Goal: Use online tool/utility: Utilize a website feature to perform a specific function

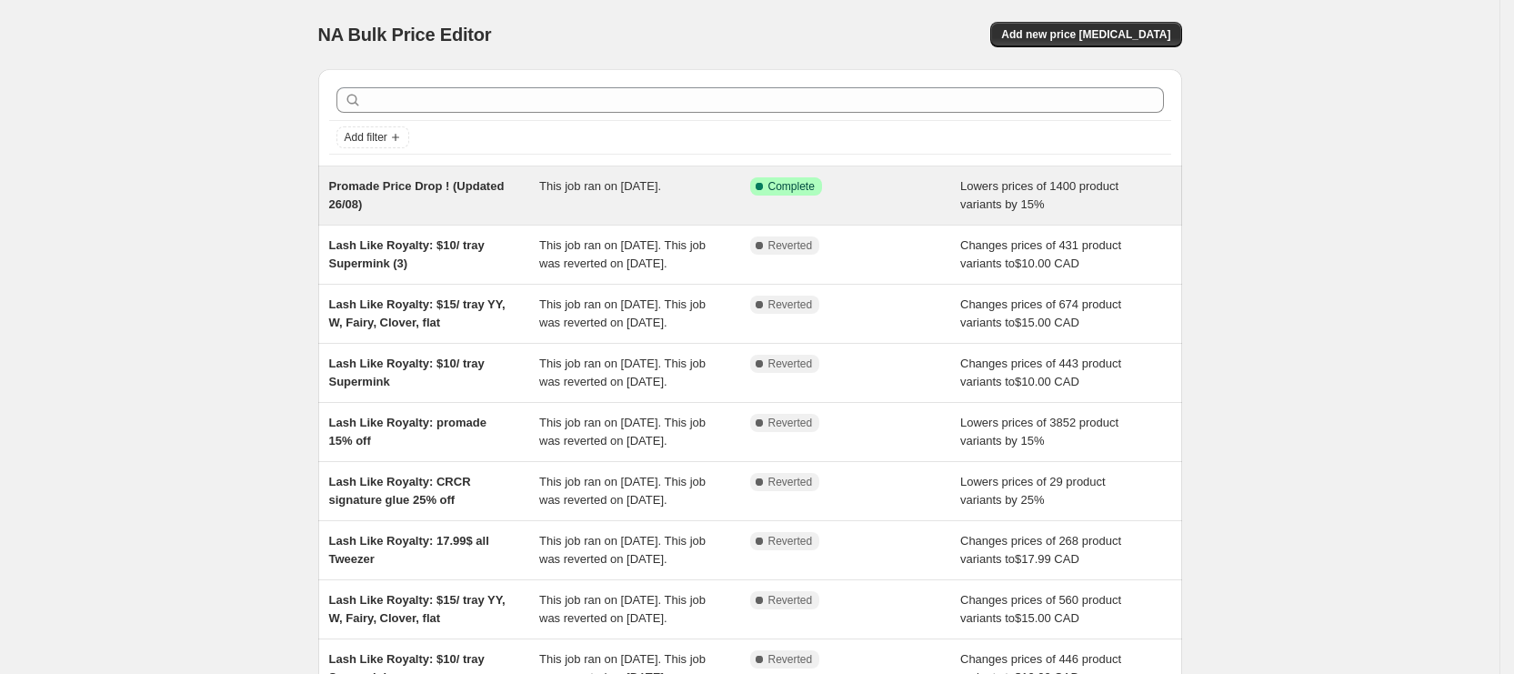
click at [668, 168] on div "Promade Price Drop ! (Updated 26/08) This job ran on August 26, 2025. Success C…" at bounding box center [750, 195] width 864 height 58
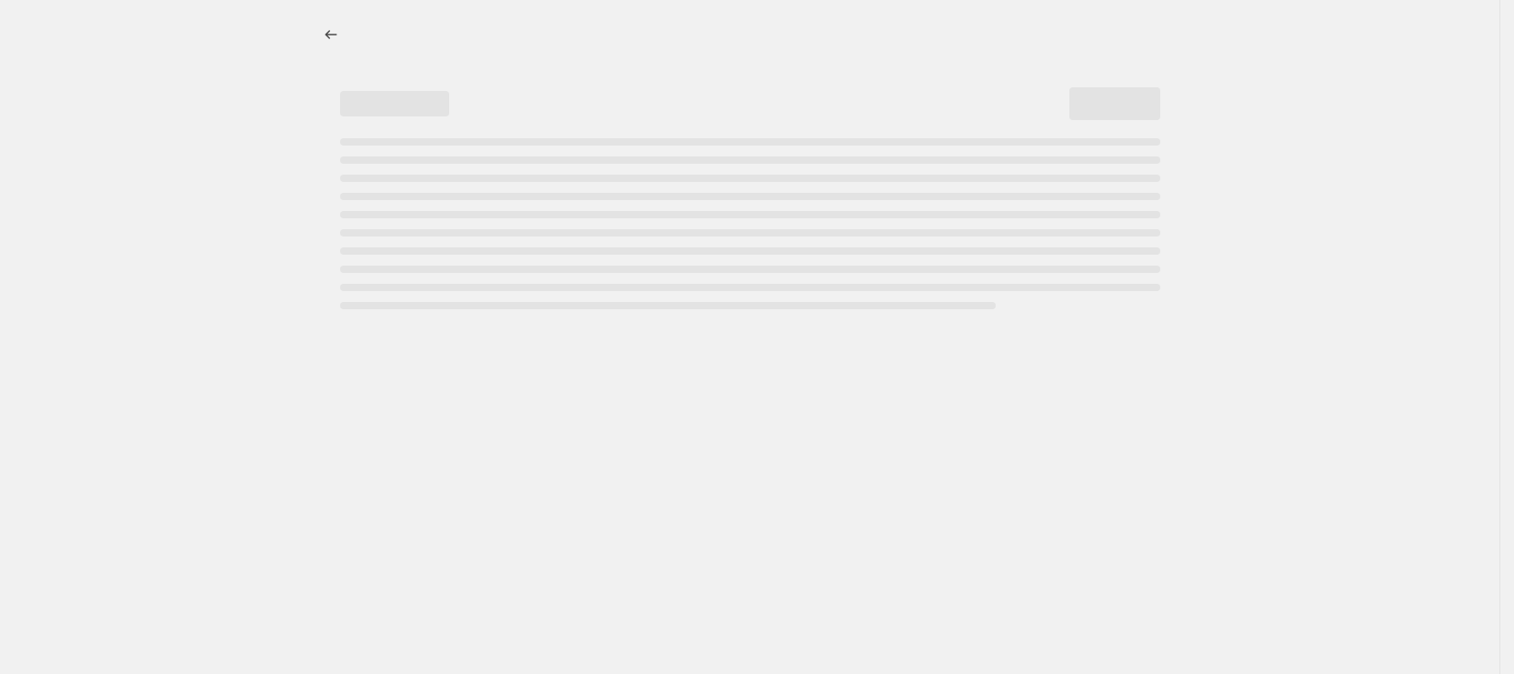
select select "percentage"
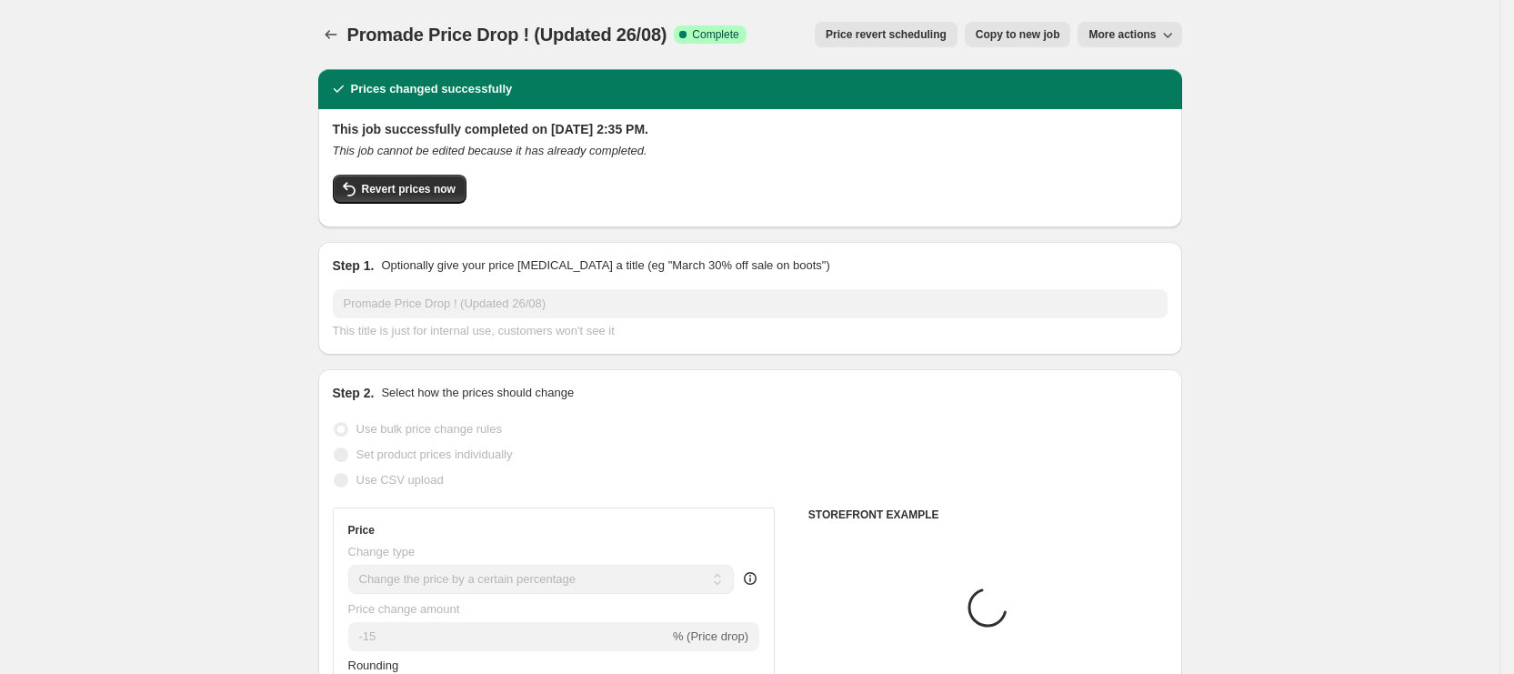
select select "collection"
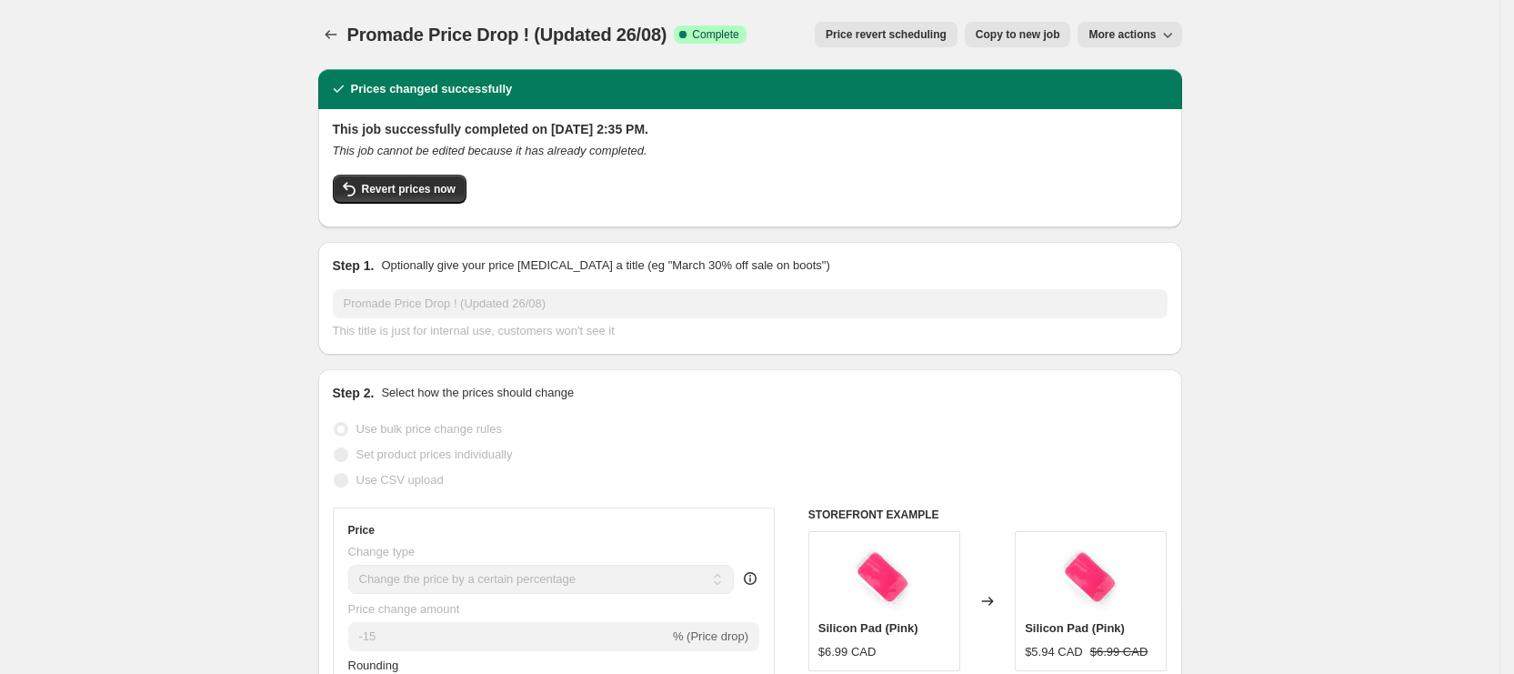
click at [906, 33] on span "Price revert scheduling" at bounding box center [885, 34] width 121 height 15
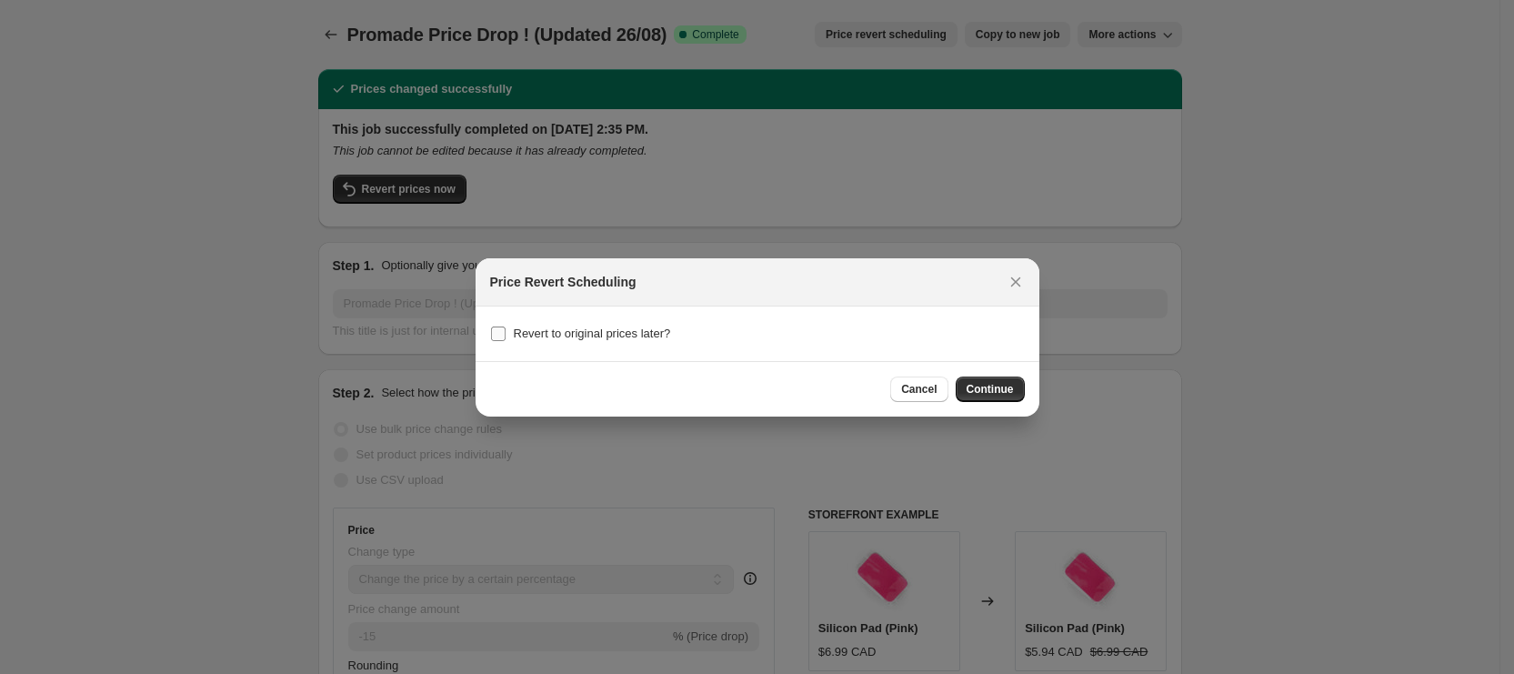
click at [583, 335] on span "Revert to original prices later?" at bounding box center [592, 333] width 157 height 14
click at [505, 335] on input "Revert to original prices later?" at bounding box center [498, 333] width 15 height 15
checkbox input "true"
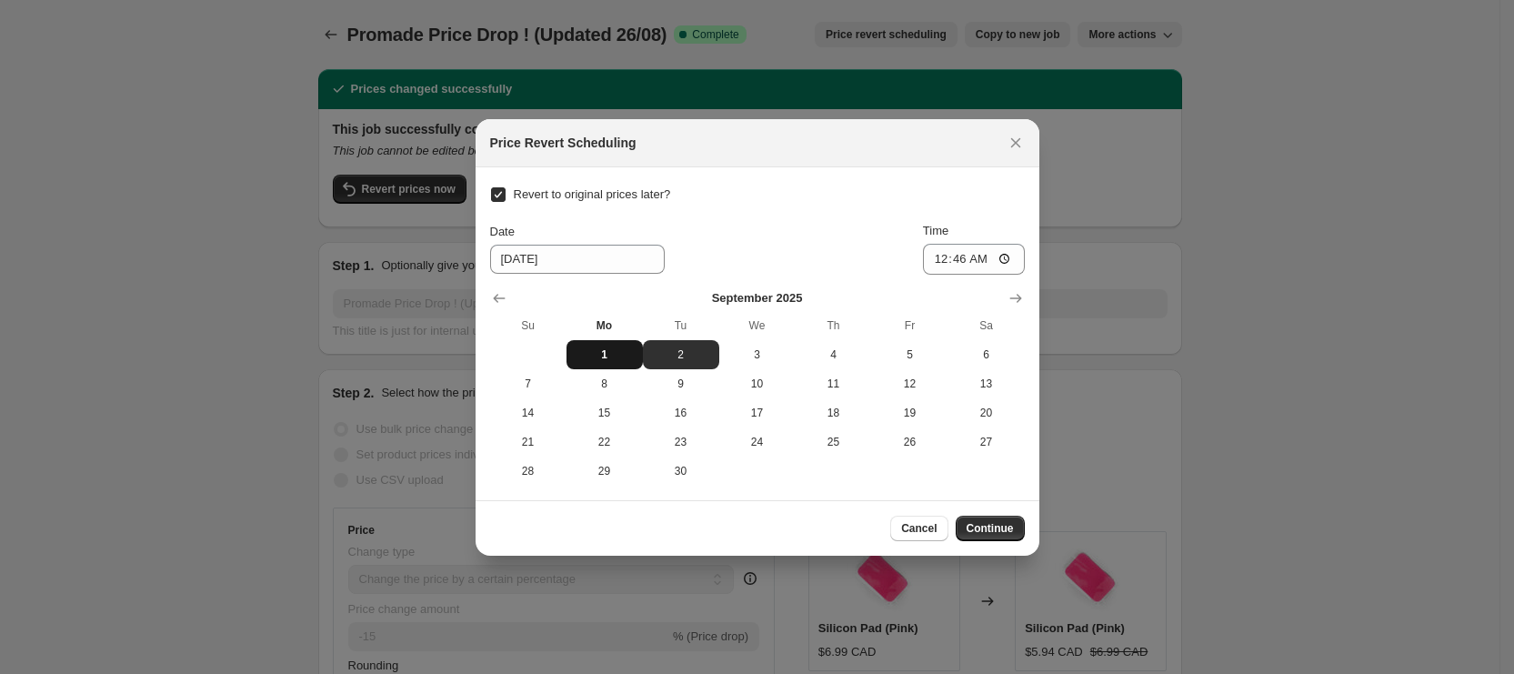
click at [592, 356] on span "1" at bounding box center [605, 354] width 62 height 15
type input "9/1/2025"
click at [940, 255] on input "00:46" at bounding box center [974, 259] width 102 height 31
type input "10:30"
click at [995, 528] on span "Continue" at bounding box center [989, 528] width 47 height 15
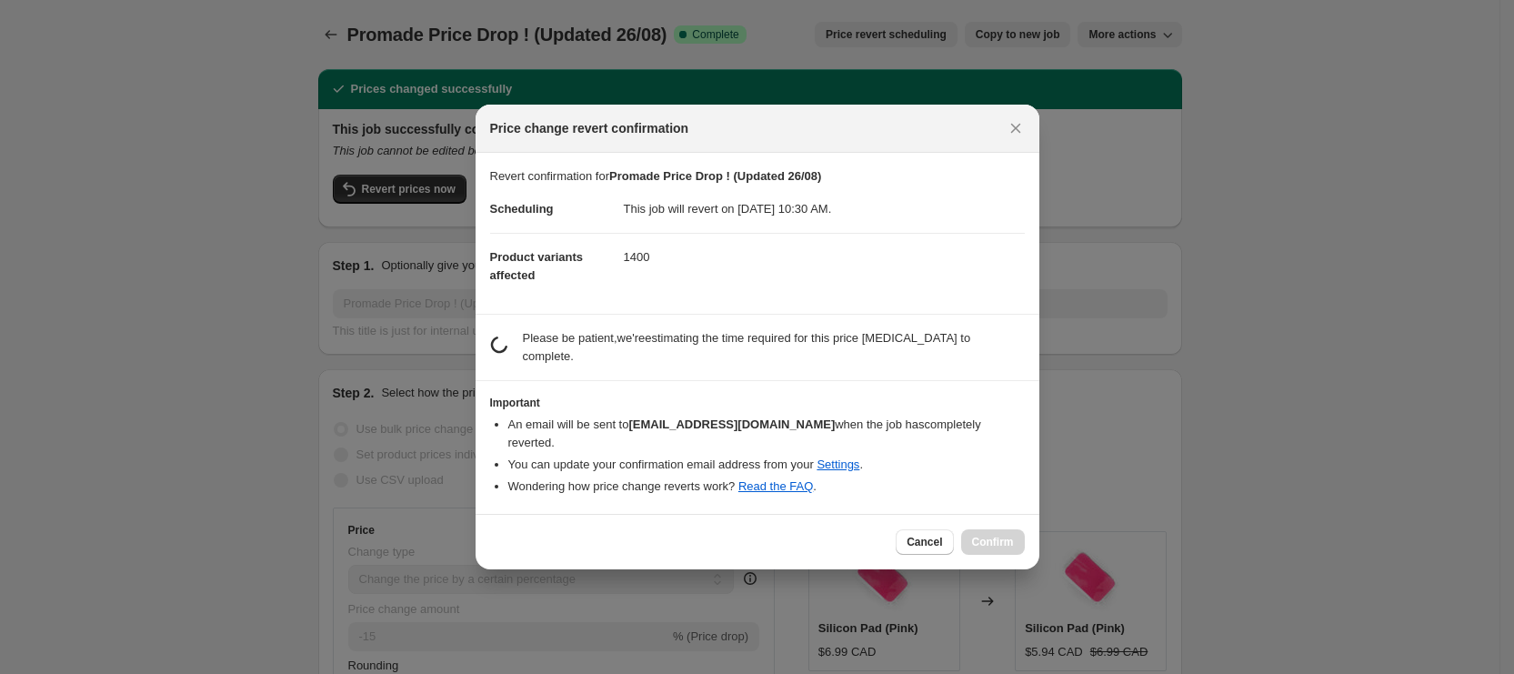
click at [865, 399] on h3 "Important" at bounding box center [757, 402] width 535 height 15
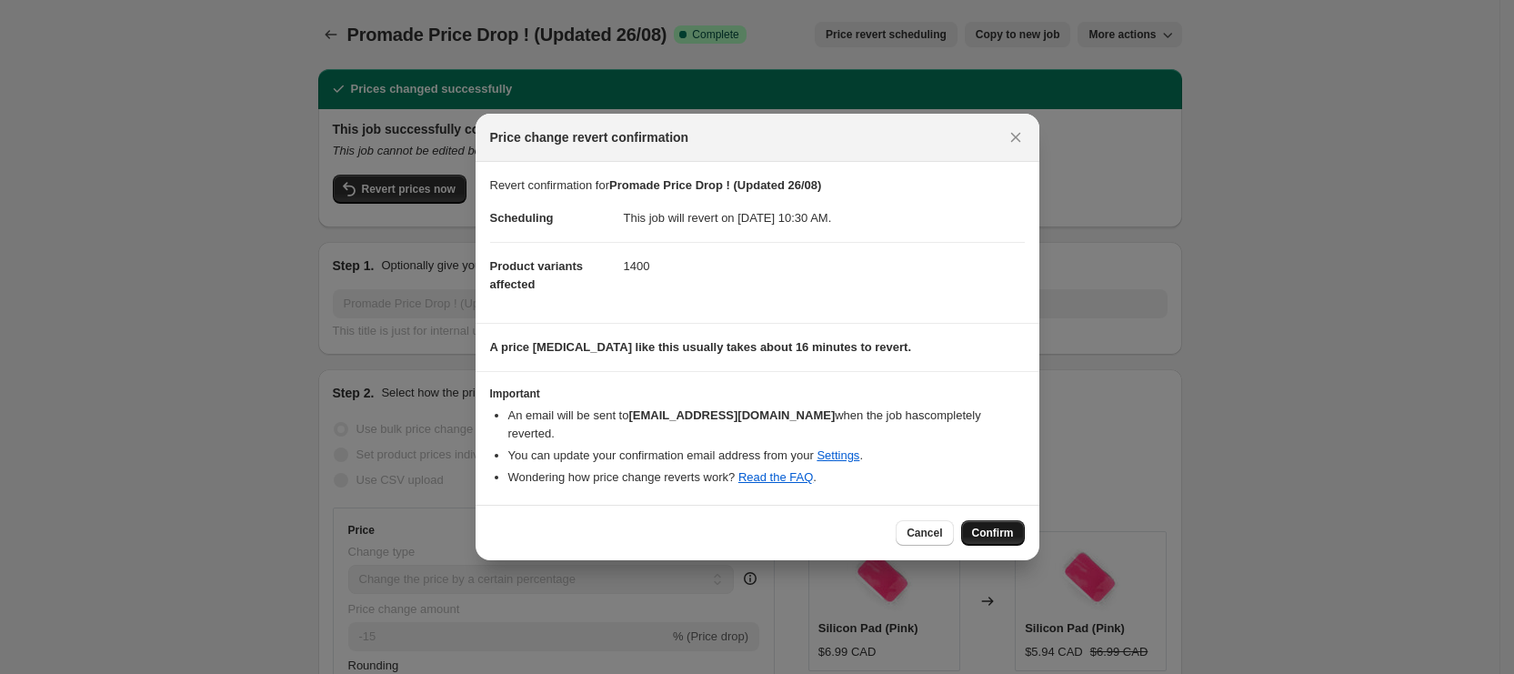
click at [990, 525] on span "Confirm" at bounding box center [993, 532] width 42 height 15
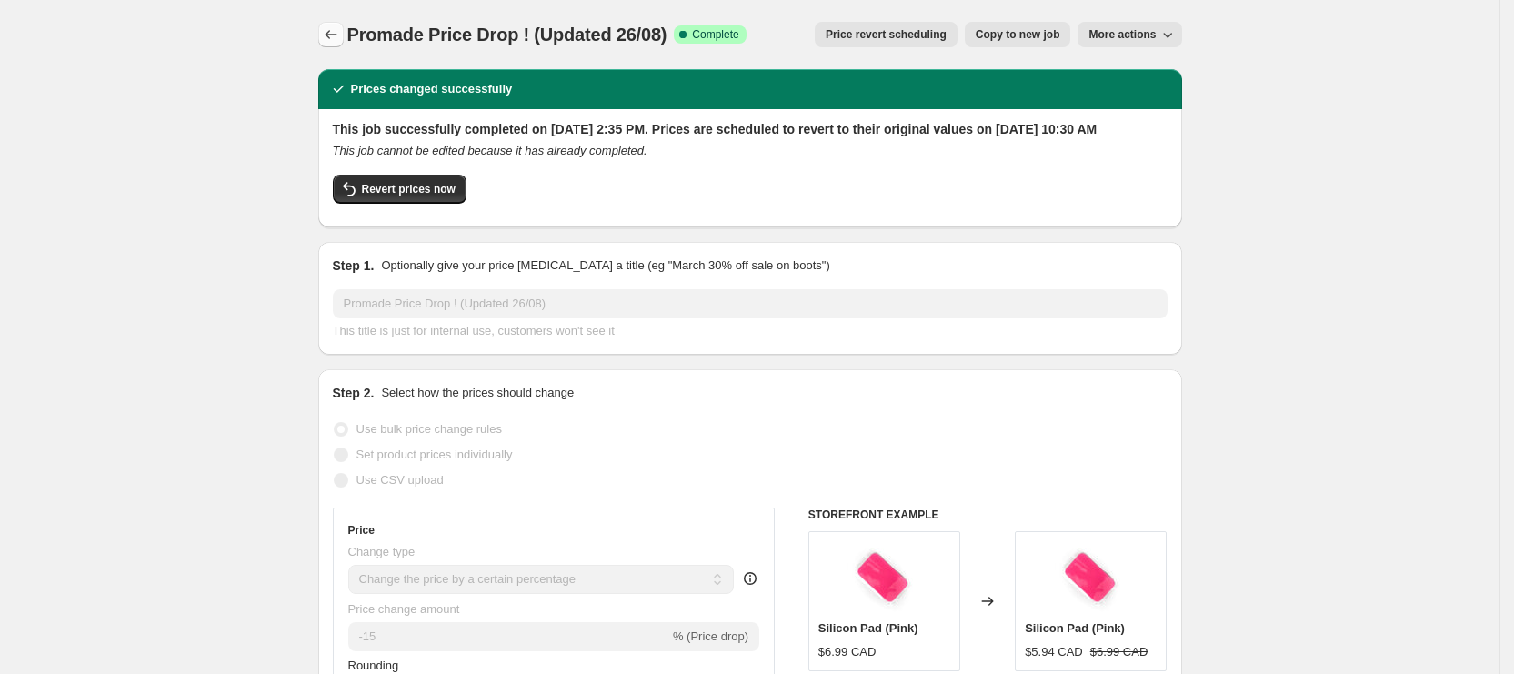
click at [330, 40] on icon "Price change jobs" at bounding box center [331, 34] width 18 height 18
